Goal: Information Seeking & Learning: Learn about a topic

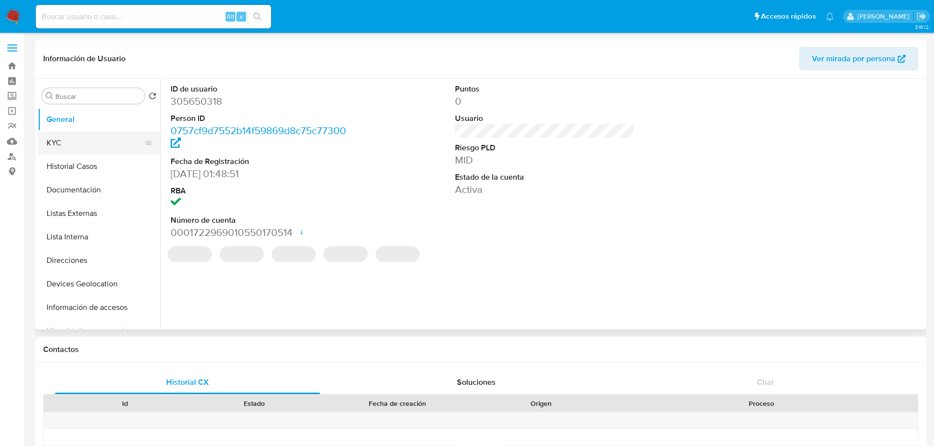
select select "10"
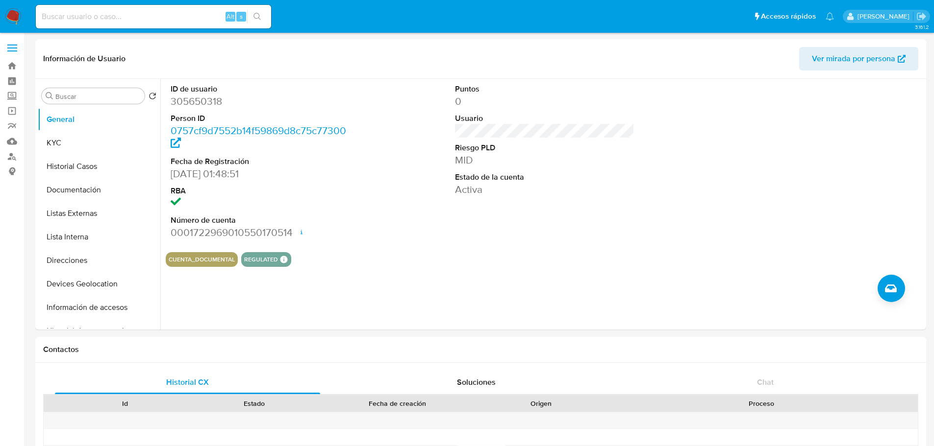
drag, startPoint x: 119, startPoint y: 16, endPoint x: 112, endPoint y: 14, distance: 6.8
click at [117, 15] on input at bounding box center [153, 16] width 235 height 13
click at [12, 98] on label "Screening" at bounding box center [58, 96] width 117 height 15
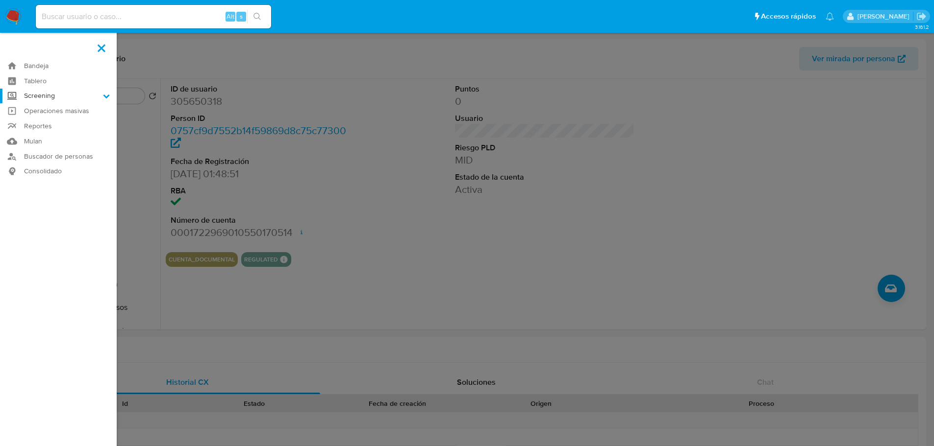
click at [0, 0] on input "Screening" at bounding box center [0, 0] width 0 height 0
click at [52, 131] on link "Herramientas" at bounding box center [58, 134] width 117 height 12
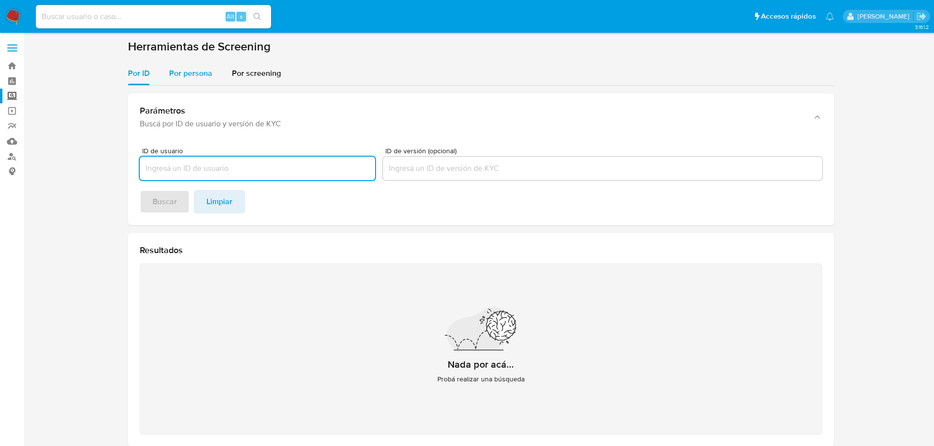
click at [214, 66] on button "Por persona" at bounding box center [190, 74] width 63 height 24
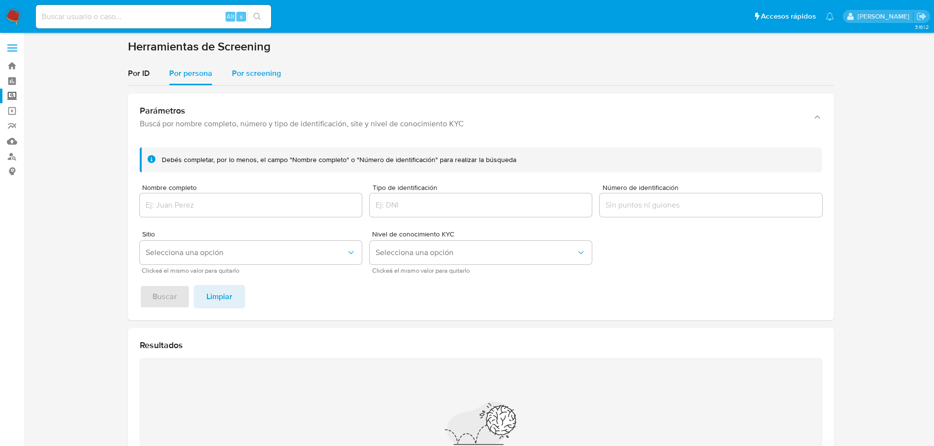
click at [247, 75] on span "Por screening" at bounding box center [256, 73] width 49 height 11
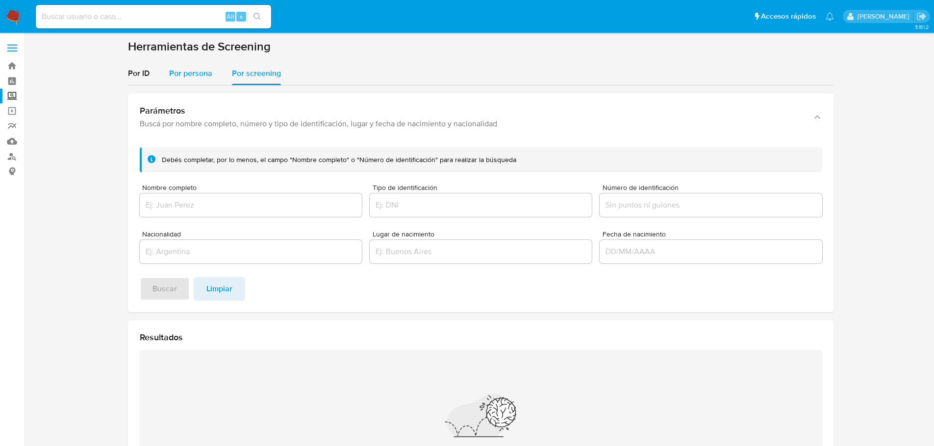
click at [178, 71] on span "Por persona" at bounding box center [190, 73] width 43 height 11
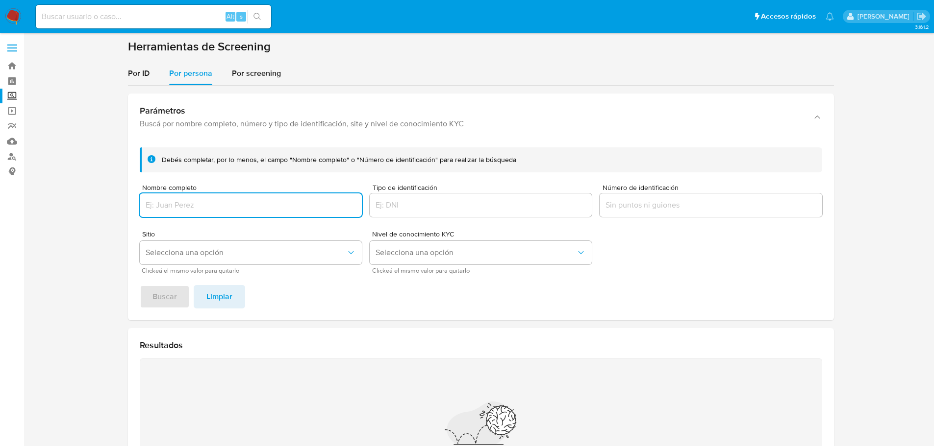
click at [198, 210] on input "Nombre completo" at bounding box center [251, 205] width 222 height 13
type input "DISTRIBUIDORA CARRILLO GAS SAS DE CV"
click at [155, 302] on span "Buscar" at bounding box center [164, 297] width 25 height 22
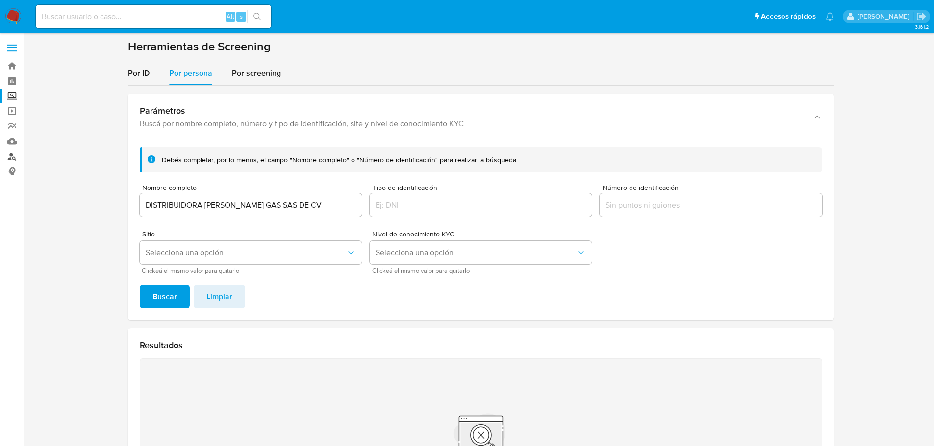
click at [12, 156] on link "Buscador de personas" at bounding box center [58, 156] width 117 height 15
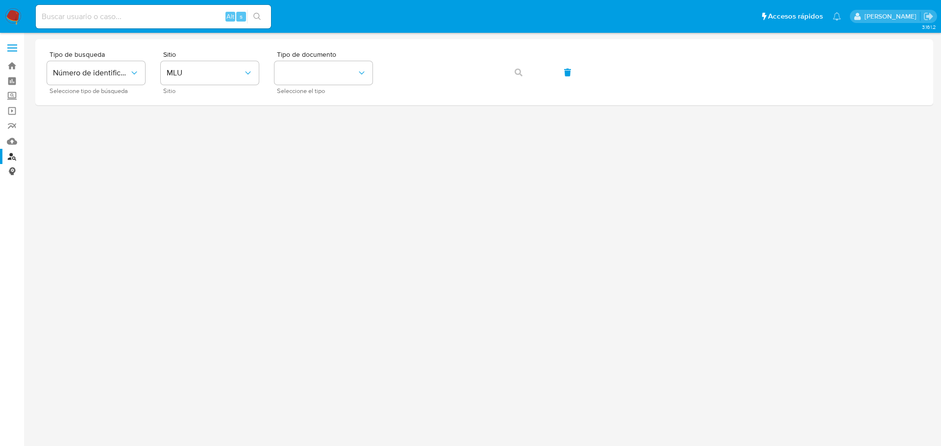
click at [16, 172] on link "Consolidado" at bounding box center [58, 171] width 117 height 15
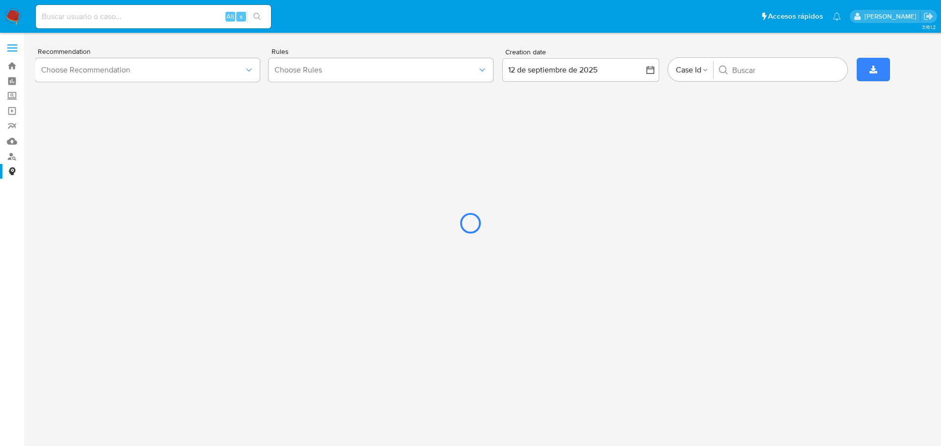
click at [12, 98] on div at bounding box center [470, 223] width 941 height 446
click at [11, 96] on div at bounding box center [470, 223] width 941 height 446
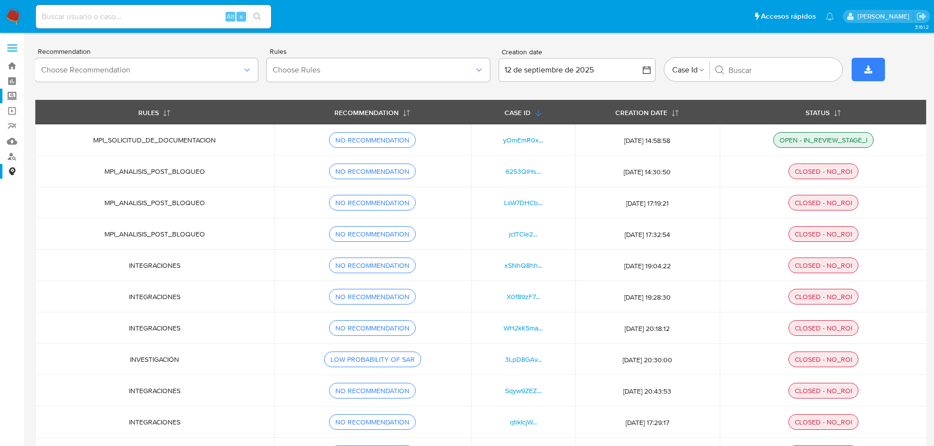
click at [15, 96] on label "Screening" at bounding box center [58, 96] width 117 height 15
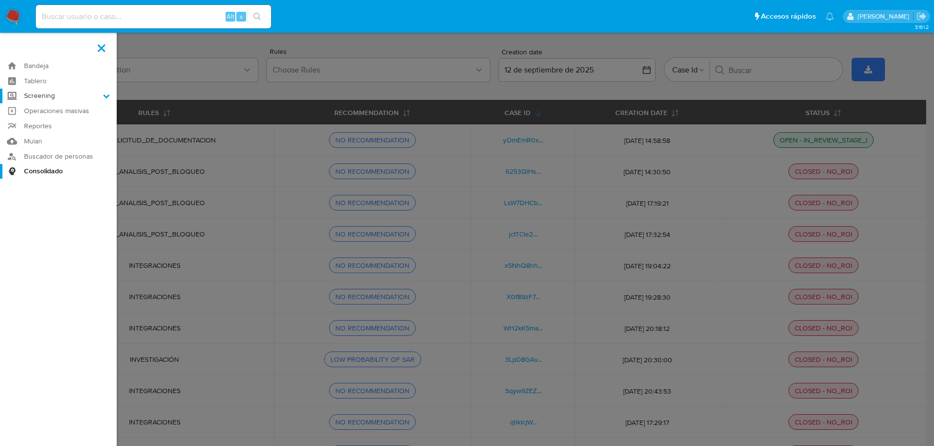
click at [0, 0] on input "Screening" at bounding box center [0, 0] width 0 height 0
click at [57, 132] on link "Herramientas" at bounding box center [58, 134] width 117 height 12
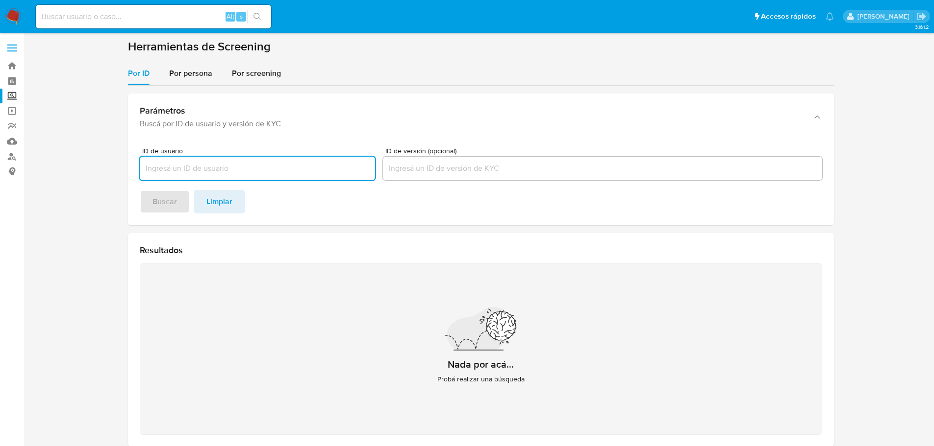
click at [252, 166] on input "ID de usuario" at bounding box center [257, 168] width 235 height 13
type input "MORALES KU KAREYMI YAMILENI"
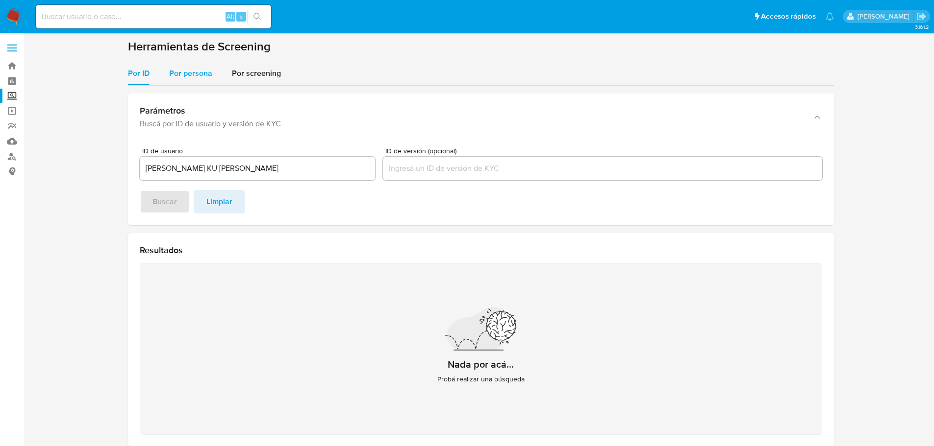
click at [193, 68] on span "Por persona" at bounding box center [190, 73] width 43 height 11
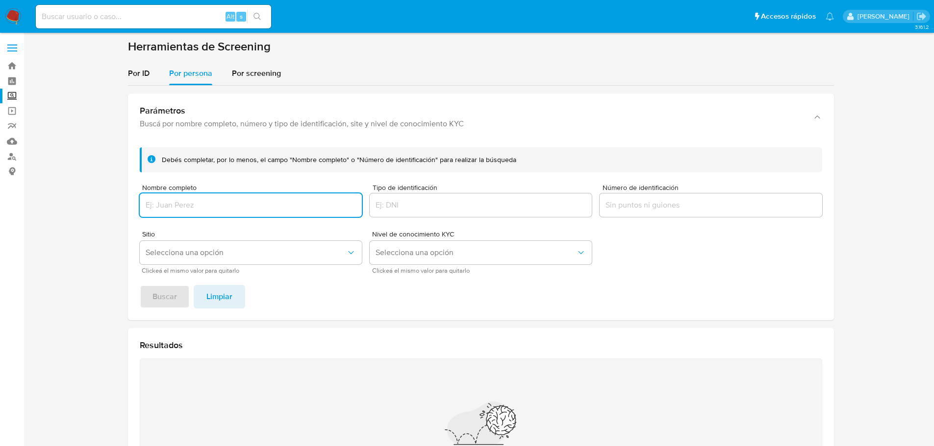
click at [197, 199] on div at bounding box center [251, 206] width 222 height 24
click at [200, 203] on input "Nombre completo" at bounding box center [251, 205] width 222 height 13
type input "MORALES KU KAREYMI YAMILENI"
click at [184, 291] on button "Buscar" at bounding box center [165, 297] width 50 height 24
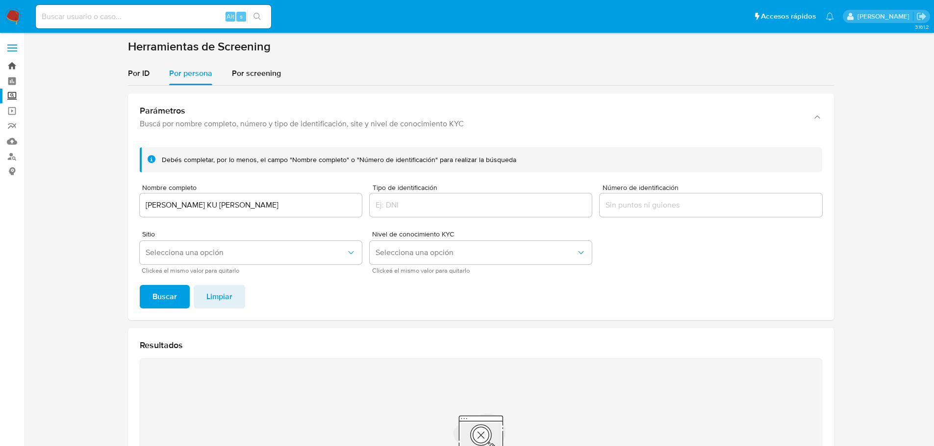
click at [12, 65] on link "Bandeja" at bounding box center [58, 65] width 117 height 15
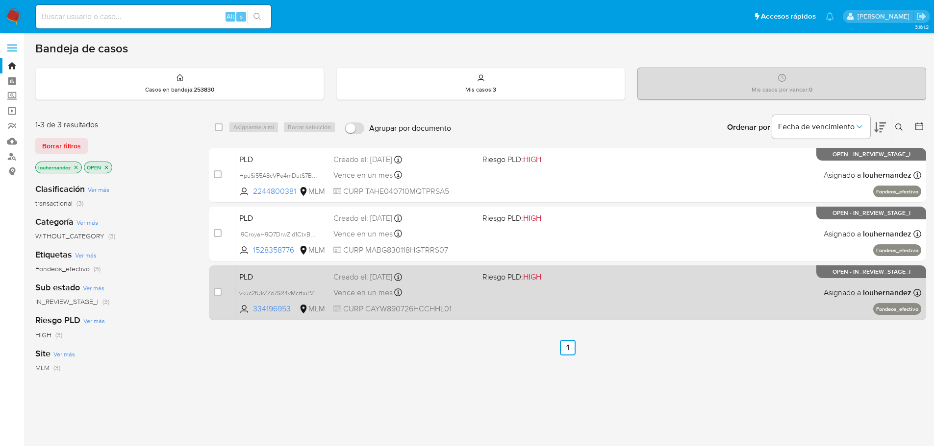
click at [370, 288] on span "Vence en un mes" at bounding box center [362, 293] width 59 height 11
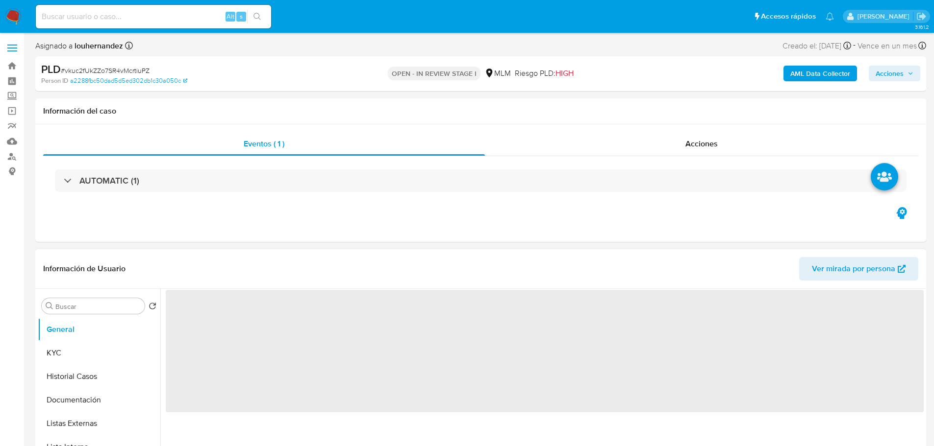
select select "10"
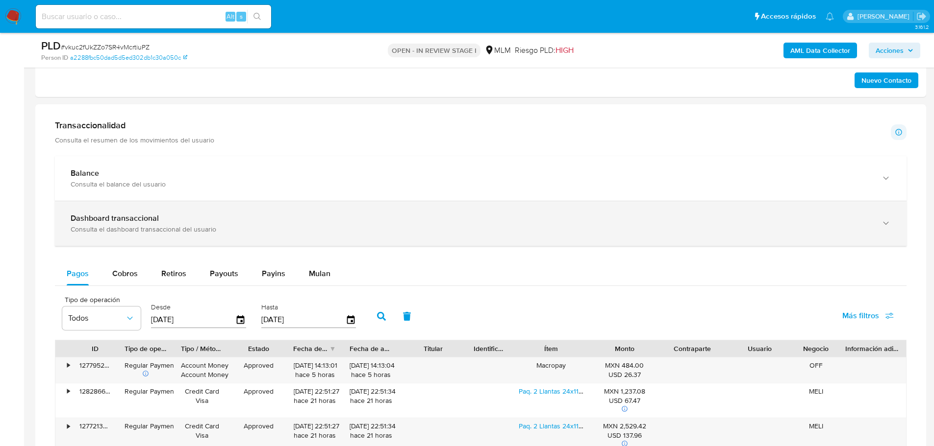
scroll to position [637, 0]
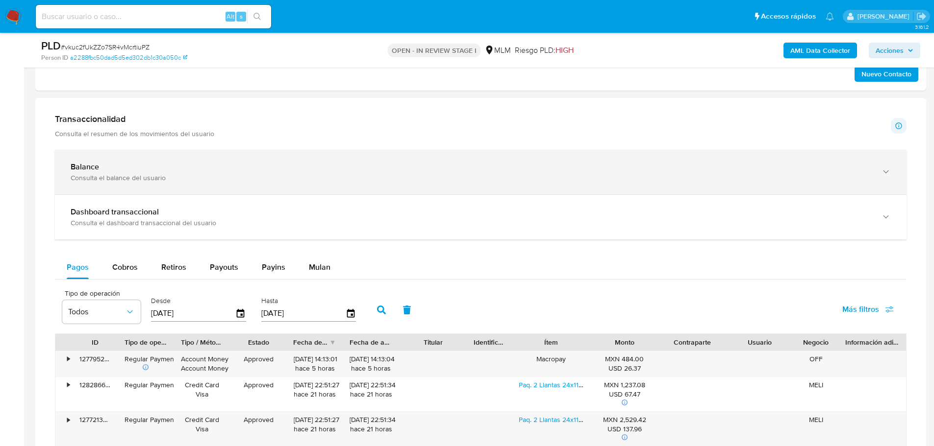
click at [168, 173] on div "Consulta el balance del usuario" at bounding box center [471, 177] width 800 height 9
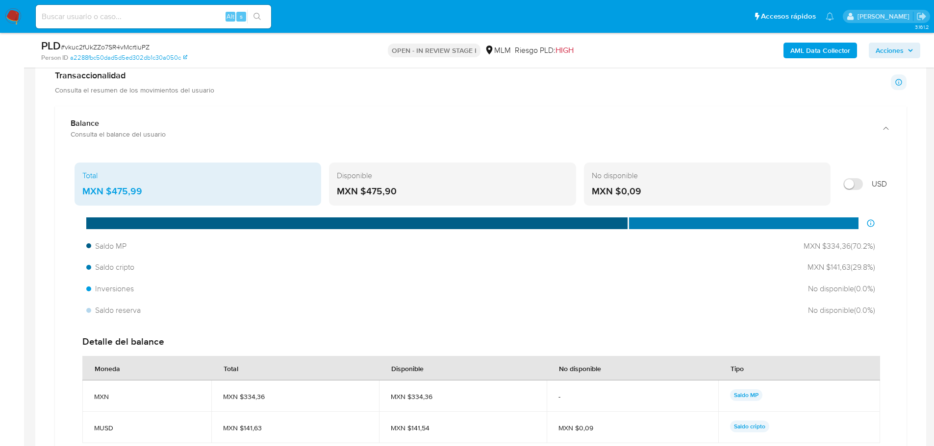
scroll to position [735, 0]
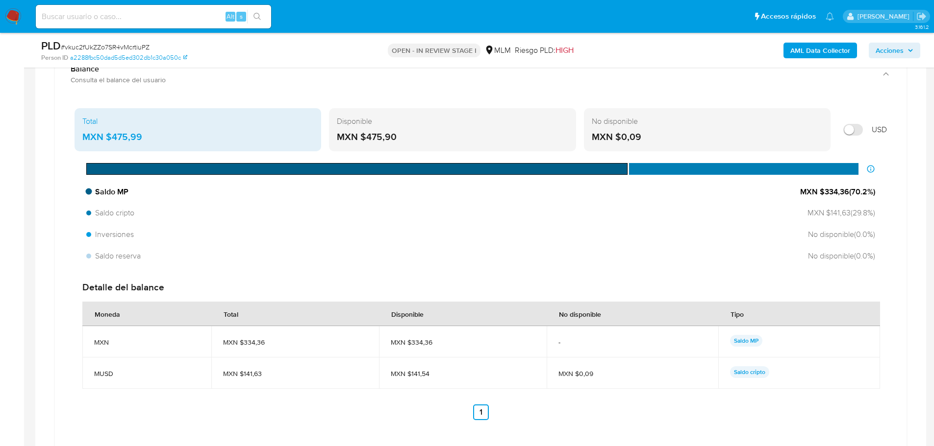
drag, startPoint x: 818, startPoint y: 192, endPoint x: 830, endPoint y: 192, distance: 11.8
click at [830, 192] on span "MXN $334,36 ( 70.2 %)" at bounding box center [837, 192] width 75 height 11
drag, startPoint x: 824, startPoint y: 191, endPoint x: 847, endPoint y: 193, distance: 23.6
click at [847, 193] on span "MXN $334,36 ( 70.2 %)" at bounding box center [837, 192] width 75 height 11
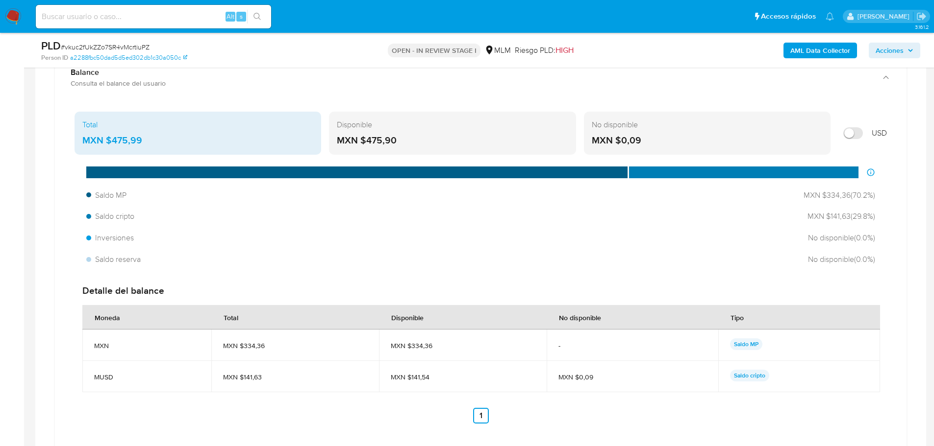
scroll to position [731, 0]
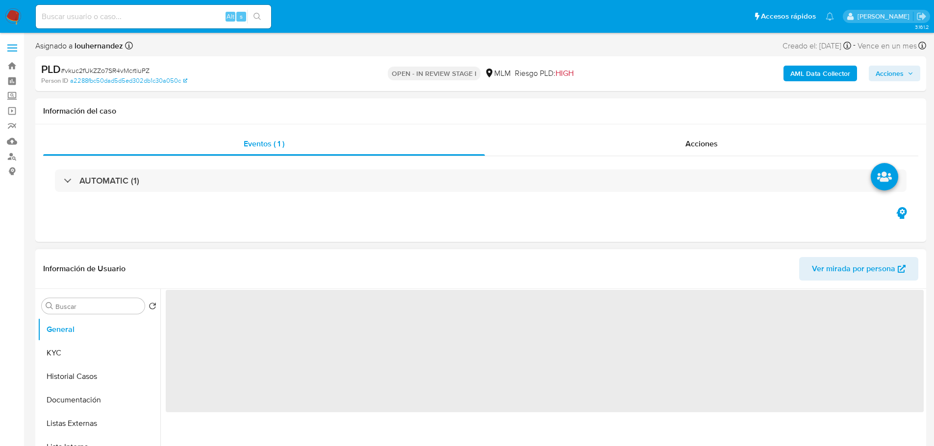
select select "10"
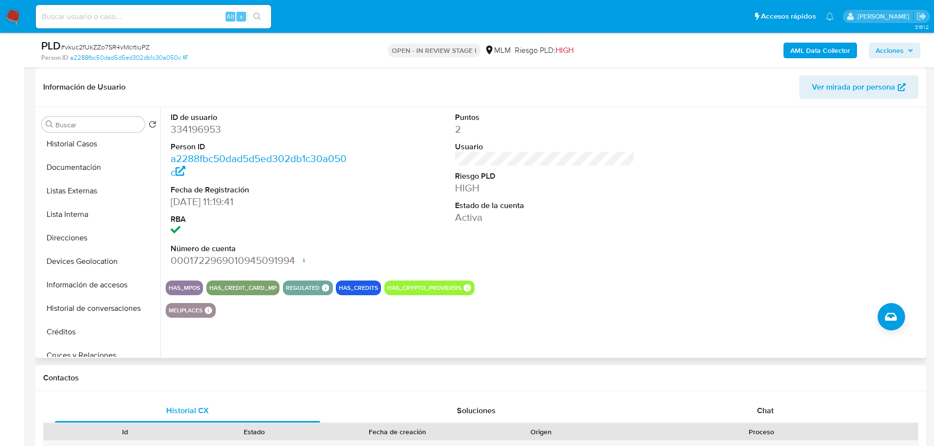
scroll to position [49, 0]
click at [81, 259] on button "Devices Geolocation" at bounding box center [95, 264] width 115 height 24
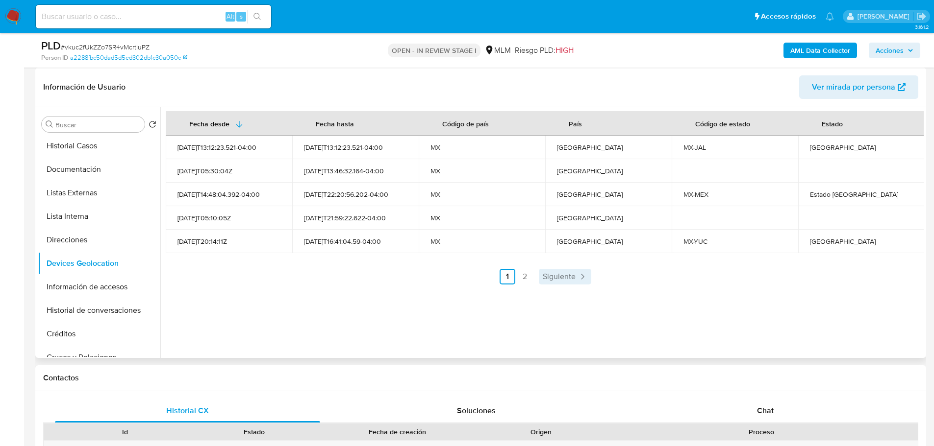
click at [551, 278] on span "Siguiente" at bounding box center [559, 277] width 33 height 8
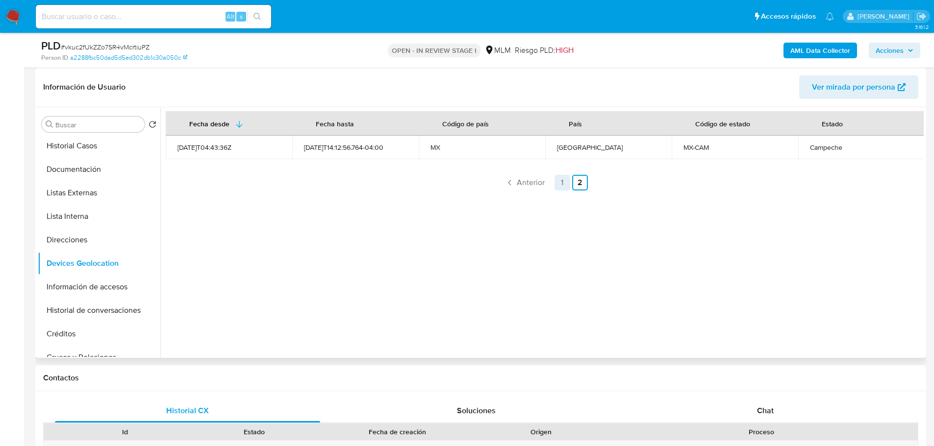
click at [564, 179] on link "1" at bounding box center [562, 183] width 16 height 16
